Goal: Check status: Check status

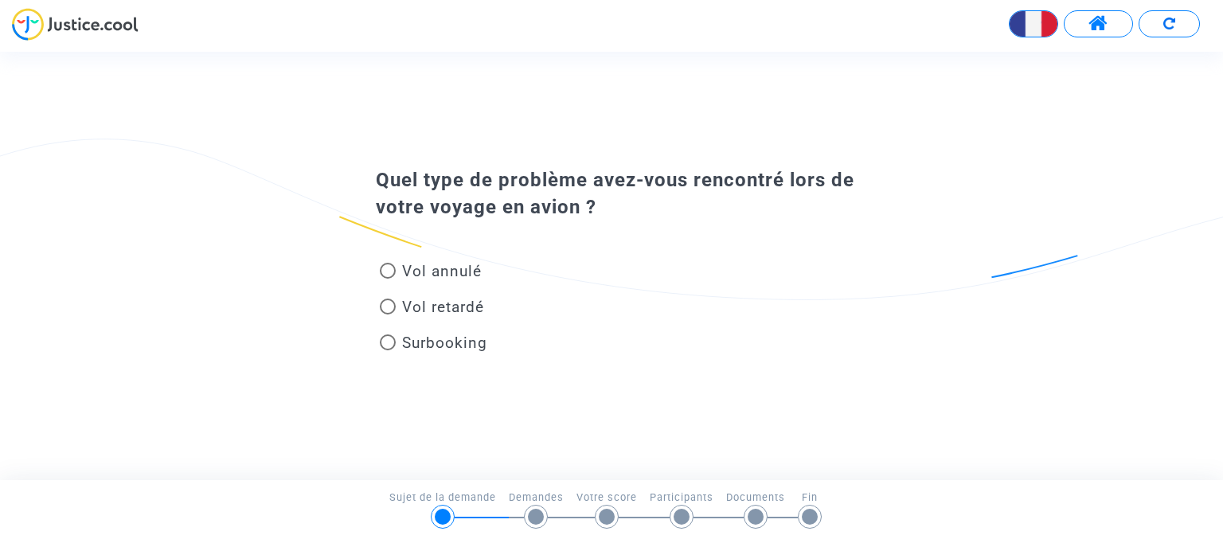
click at [1086, 20] on button at bounding box center [1098, 23] width 69 height 27
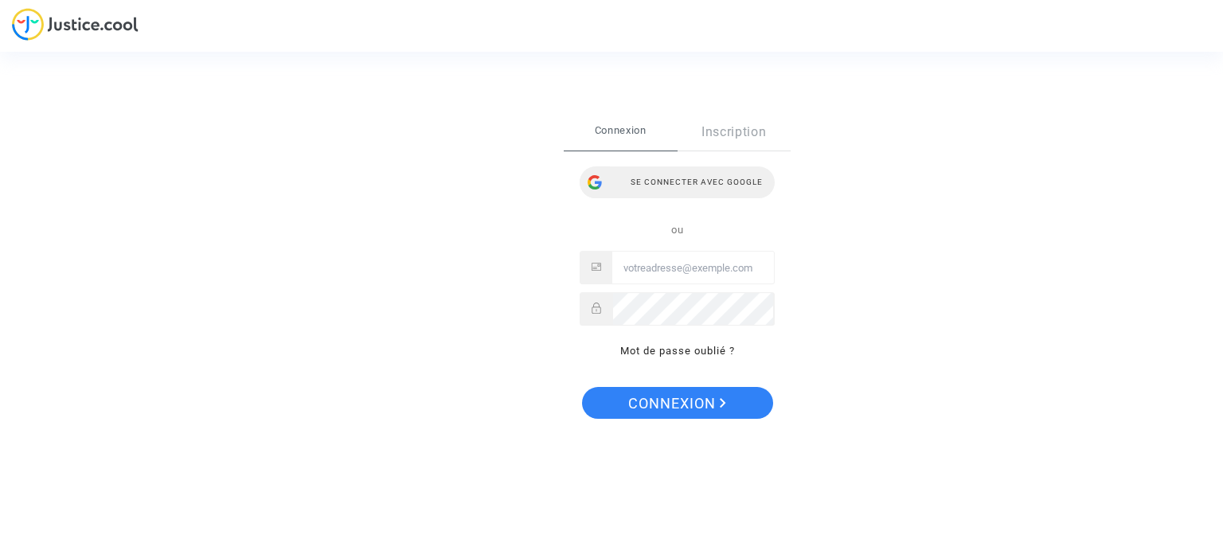
click at [663, 183] on div "Se connecter avec Google" at bounding box center [677, 182] width 195 height 32
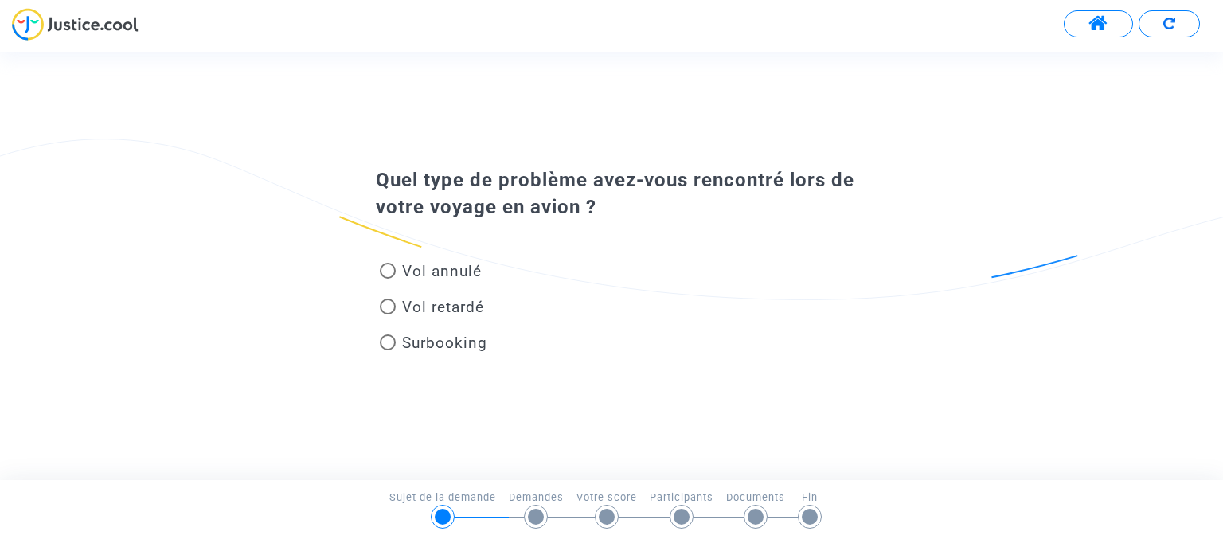
drag, startPoint x: 119, startPoint y: 49, endPoint x: 166, endPoint y: 1, distance: 67.0
click at [151, 52] on main-root "Transmission de votre réponse... Quel type de problème avez-vous rencontré lors…" at bounding box center [611, 46] width 1223 height 92
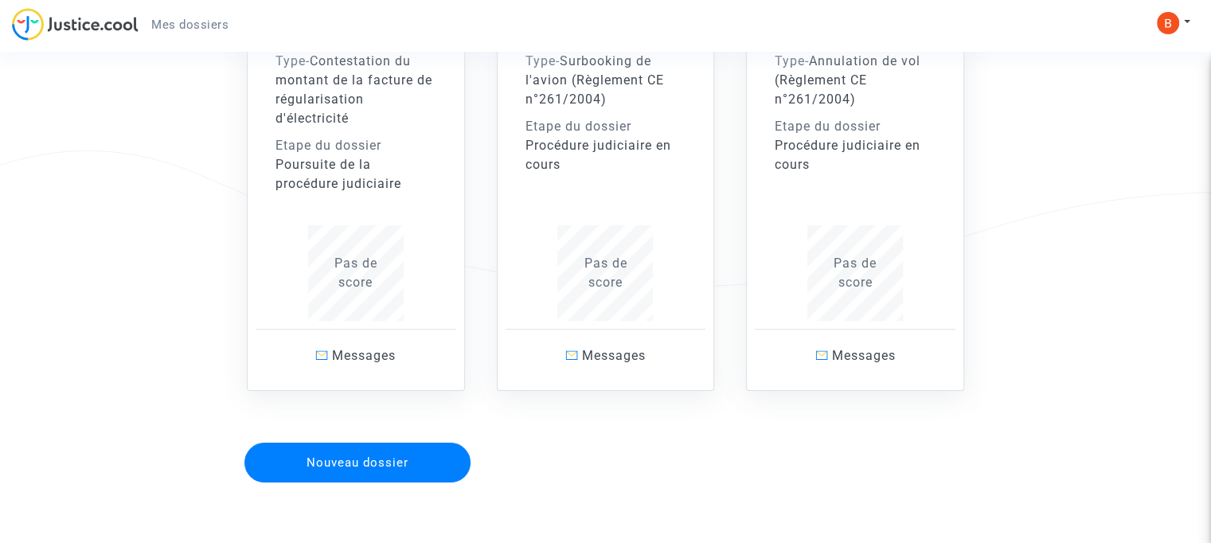
scroll to position [117, 0]
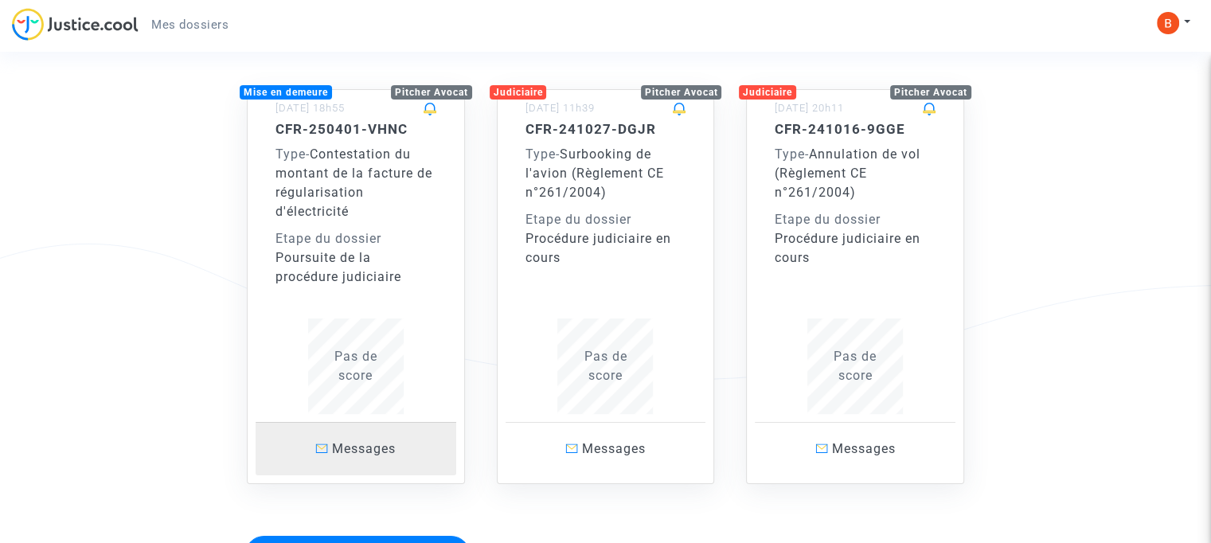
click at [357, 451] on span "Messages" at bounding box center [364, 448] width 64 height 15
